Goal: Information Seeking & Learning: Learn about a topic

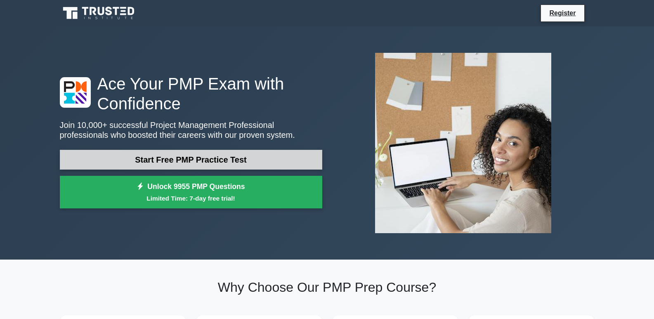
click at [193, 166] on link "Start Free PMP Practice Test" at bounding box center [191, 160] width 262 height 20
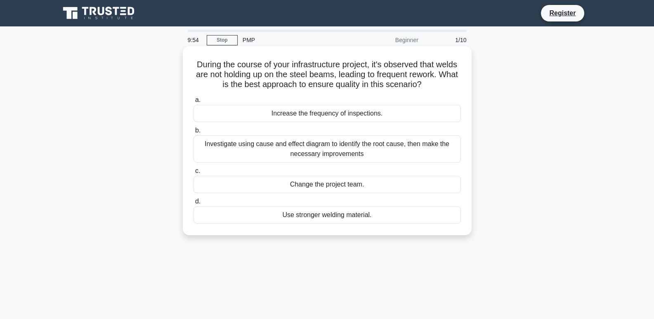
click at [298, 146] on div "Investigate using cause and effect diagram to identify the root cause, then mak…" at bounding box center [327, 148] width 267 height 27
click at [194, 133] on input "b. Investigate using cause and effect diagram to identify the root cause, then …" at bounding box center [194, 130] width 0 height 5
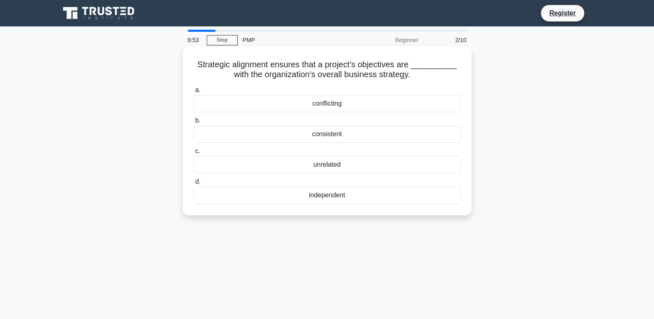
click at [317, 110] on div "conflicting" at bounding box center [327, 103] width 267 height 17
click at [194, 93] on input "a. conflicting" at bounding box center [194, 89] width 0 height 5
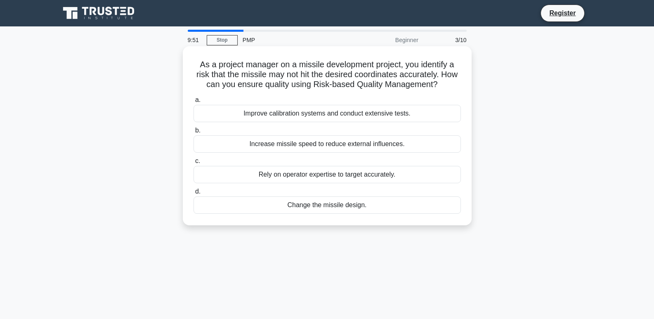
click at [317, 139] on div "Increase missile speed to reduce external influences." at bounding box center [327, 143] width 267 height 17
click at [194, 133] on input "b. Increase missile speed to reduce external influences." at bounding box center [194, 130] width 0 height 5
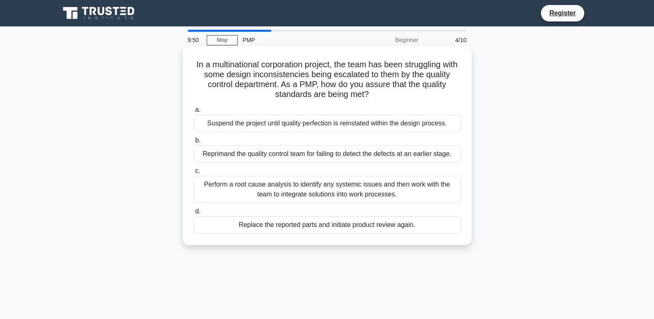
click at [314, 183] on div "Perform a root cause analysis to identify any systemic issues and then work wit…" at bounding box center [327, 189] width 267 height 27
click at [194, 174] on input "c. Perform a root cause analysis to identify any systemic issues and then work …" at bounding box center [194, 170] width 0 height 5
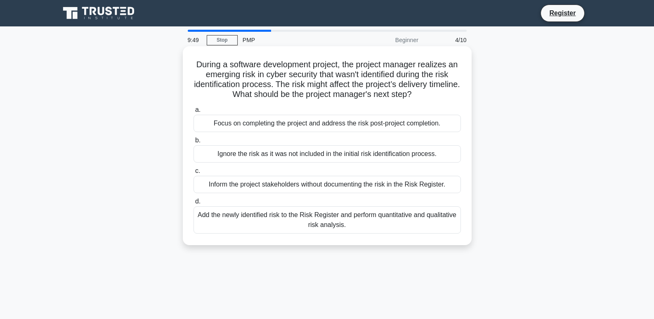
click at [313, 227] on div "Add the newly identified risk to the Risk Register and perform quantitative and…" at bounding box center [327, 219] width 267 height 27
click at [194, 204] on input "d. Add the newly identified risk to the Risk Register and perform quantitative …" at bounding box center [194, 201] width 0 height 5
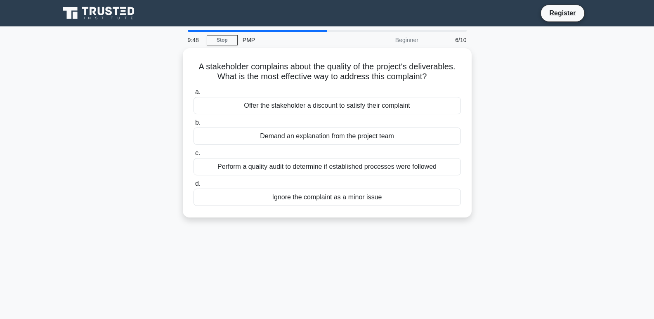
click at [317, 153] on label "c. Perform a quality audit to determine if established processes were followed" at bounding box center [327, 161] width 267 height 27
click at [194, 153] on input "c. Perform a quality audit to determine if established processes were followed" at bounding box center [194, 153] width 0 height 5
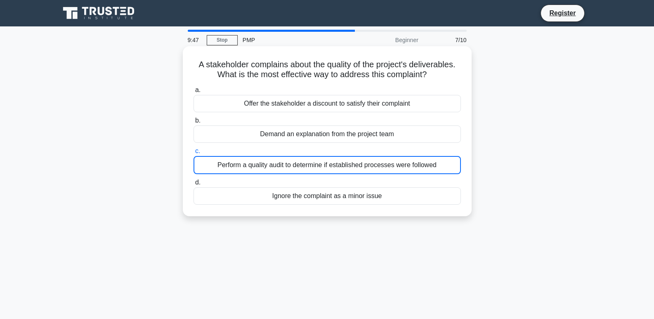
click at [332, 106] on div "Offer the stakeholder a discount to satisfy their complaint" at bounding box center [327, 103] width 267 height 17
click at [194, 93] on input "a. Offer the stakeholder a discount to satisfy their complaint" at bounding box center [194, 89] width 0 height 5
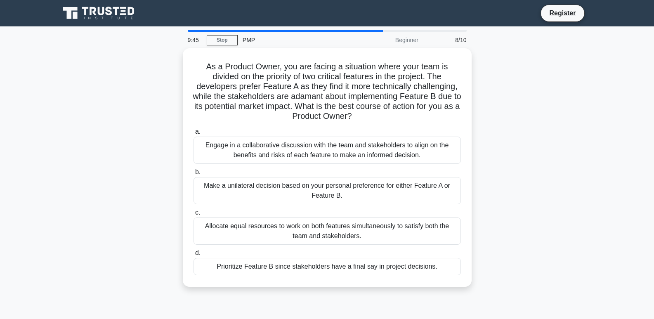
click at [326, 149] on div "Engage in a collaborative discussion with the team and stakeholders to align on…" at bounding box center [327, 150] width 267 height 27
click at [194, 135] on input "a. Engage in a collaborative discussion with the team and stakeholders to align…" at bounding box center [194, 131] width 0 height 5
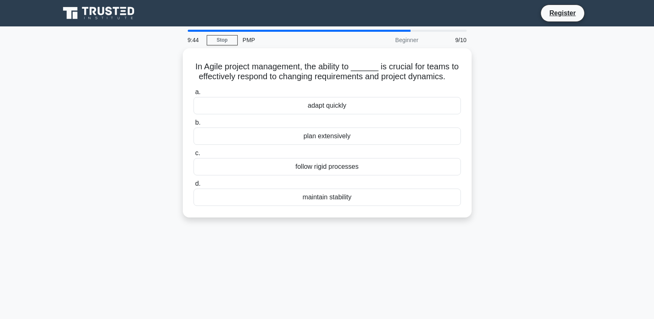
click at [322, 192] on div "maintain stability" at bounding box center [327, 197] width 267 height 17
click at [194, 187] on input "d. maintain stability" at bounding box center [194, 183] width 0 height 5
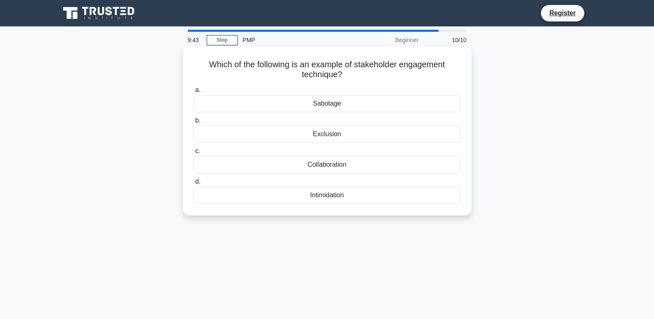
click at [327, 169] on div "Collaboration" at bounding box center [327, 164] width 267 height 17
click at [194, 154] on input "c. Collaboration" at bounding box center [194, 151] width 0 height 5
